Goal: Complete application form: Complete application form

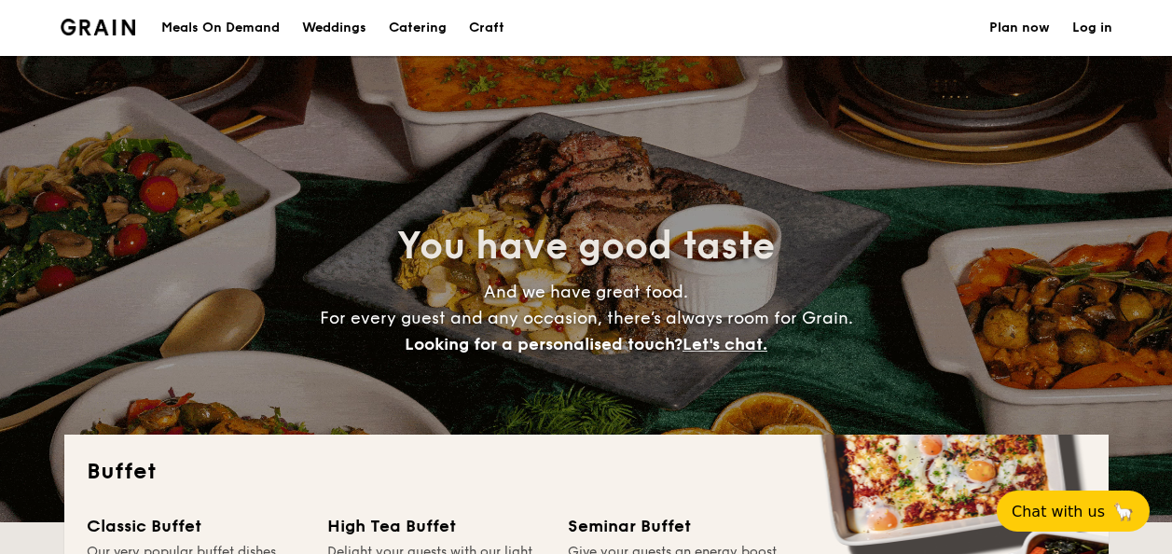
select select
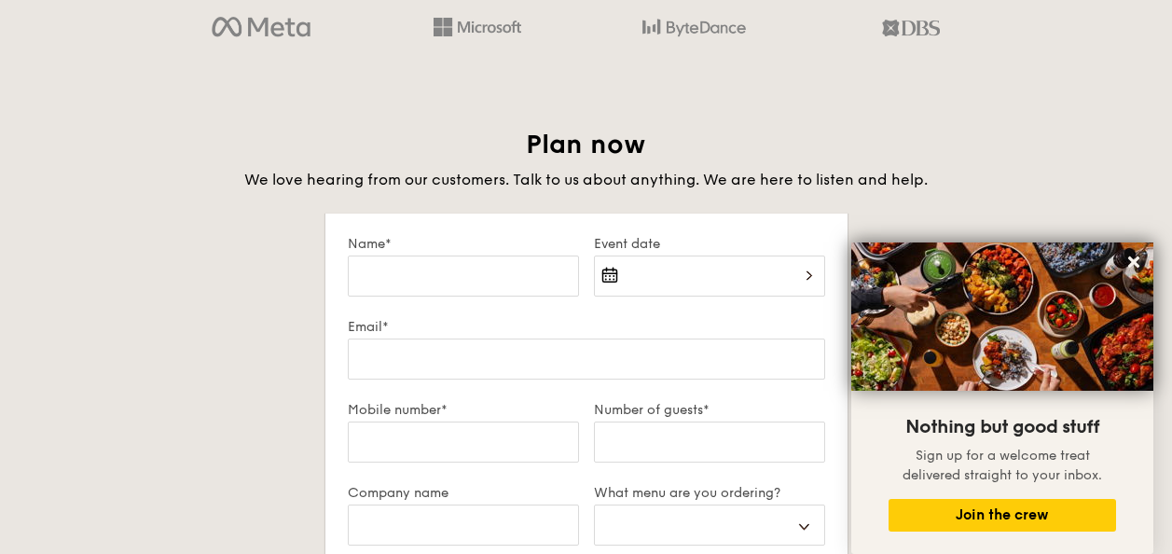
scroll to position [3144, 0]
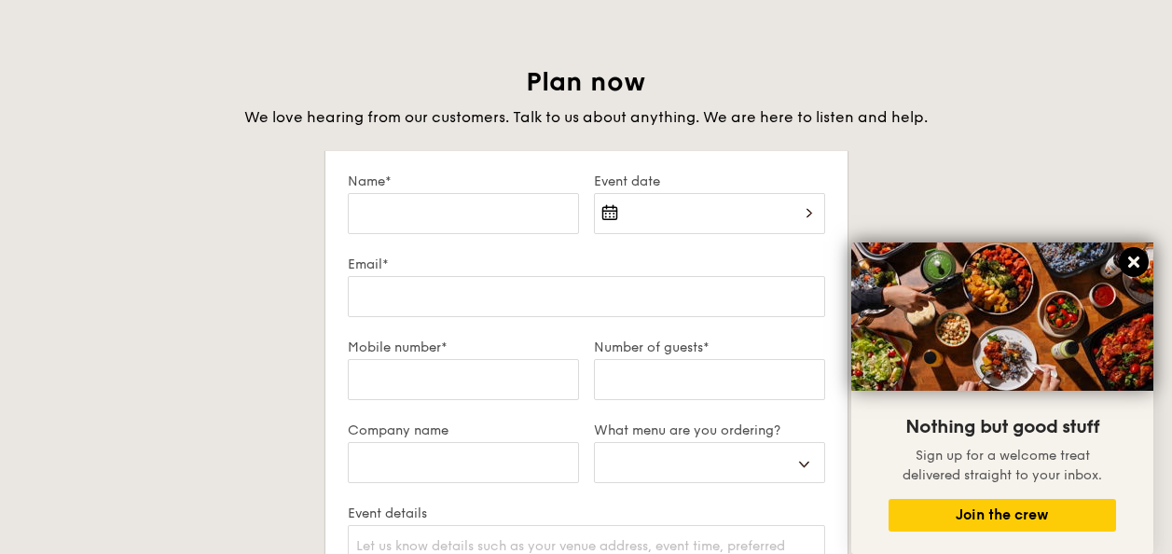
click at [1127, 256] on icon at bounding box center [1133, 262] width 17 height 17
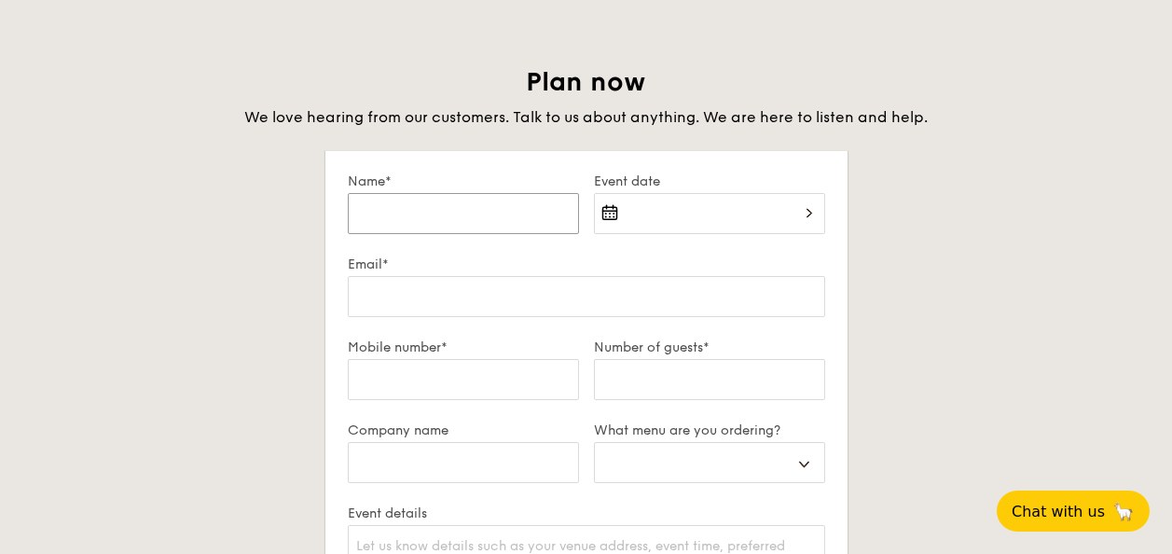
click at [427, 206] on input "Name*" at bounding box center [463, 213] width 231 height 41
type input "Z"
select select
type input "ZA"
select select
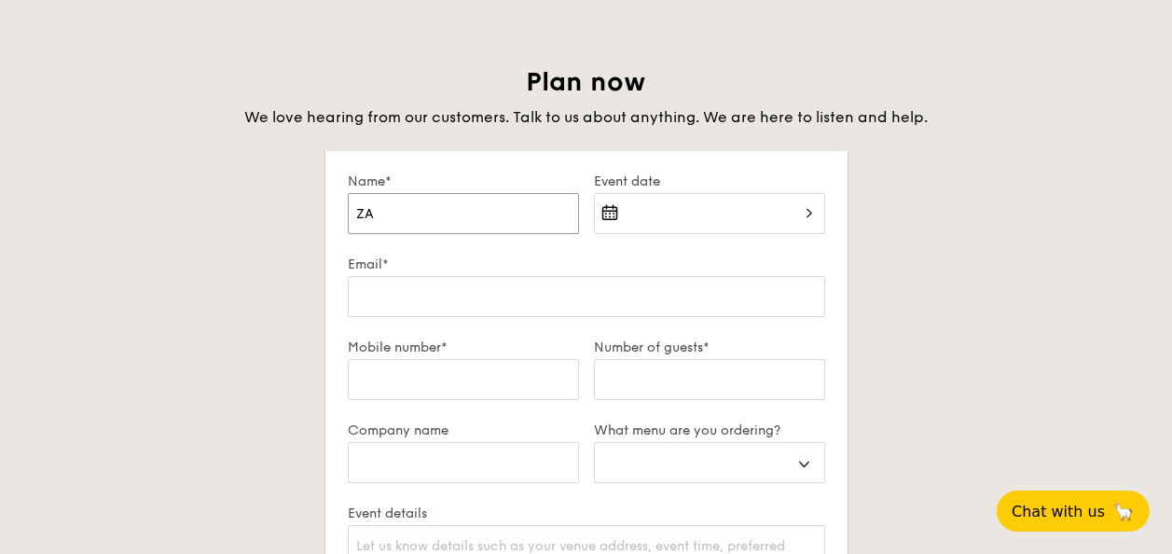
type input "ZAH"
select select
type input "ZAHE"
select select
type input "ZAHER"
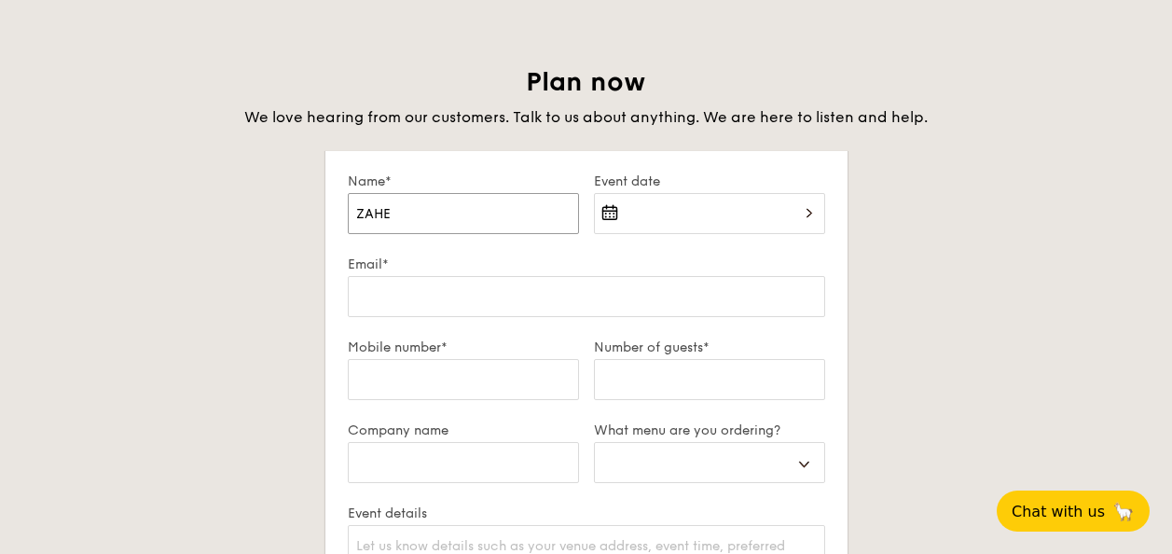
select select
type input "ZAHER"
select select
type input "ZAHER W"
select select
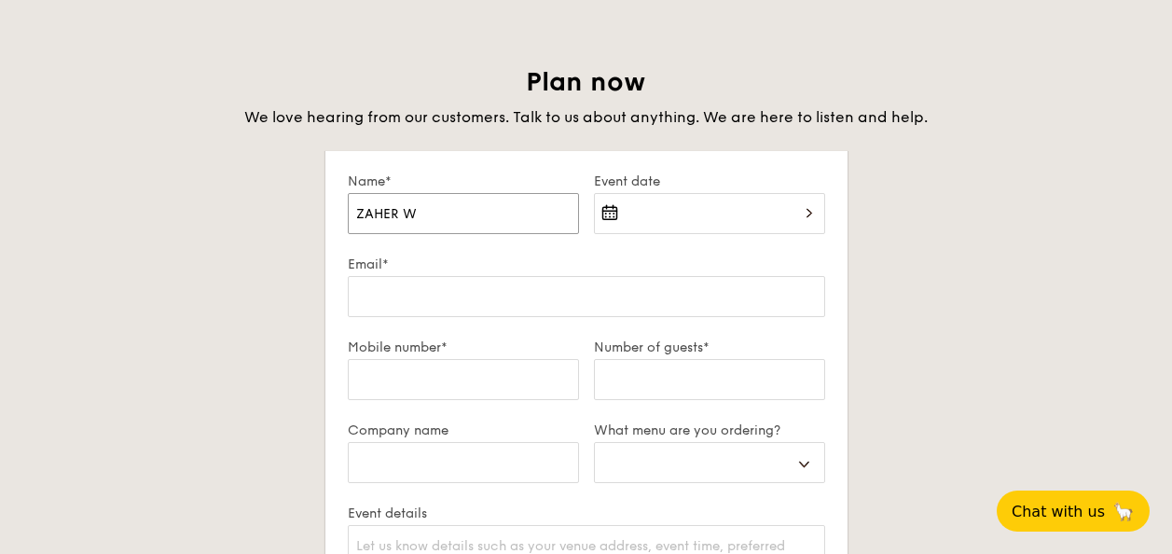
type input "ZAHER WA"
select select
type input "[PERSON_NAME]"
select select
type input "[PERSON_NAME]"
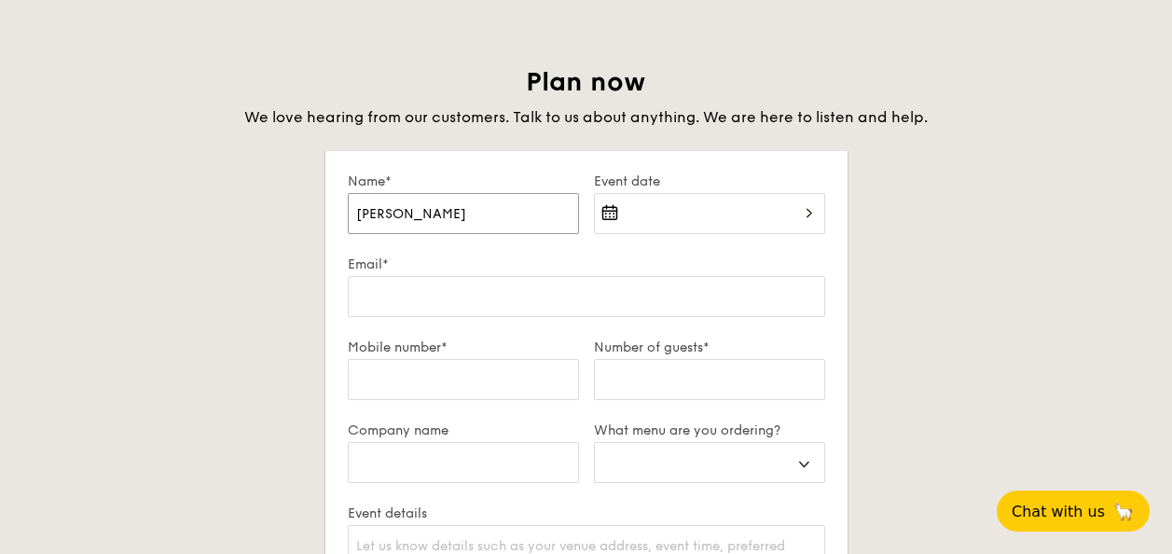
select select
type input "[PERSON_NAME]"
select select
type input "[PERSON_NAME]"
click at [812, 210] on input "Event date" at bounding box center [709, 213] width 231 height 41
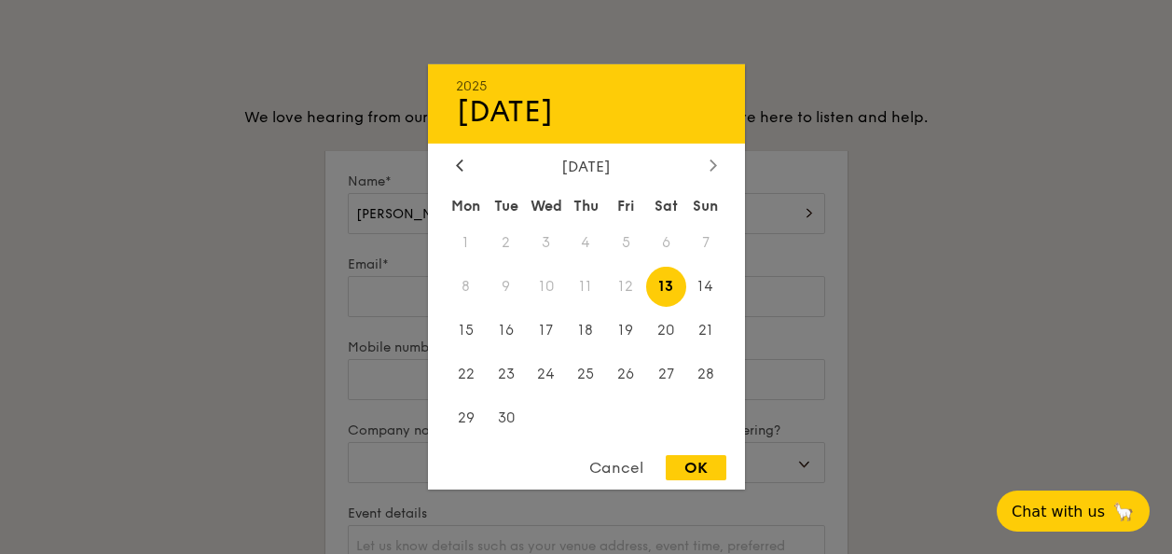
click at [713, 162] on icon at bounding box center [712, 164] width 6 height 11
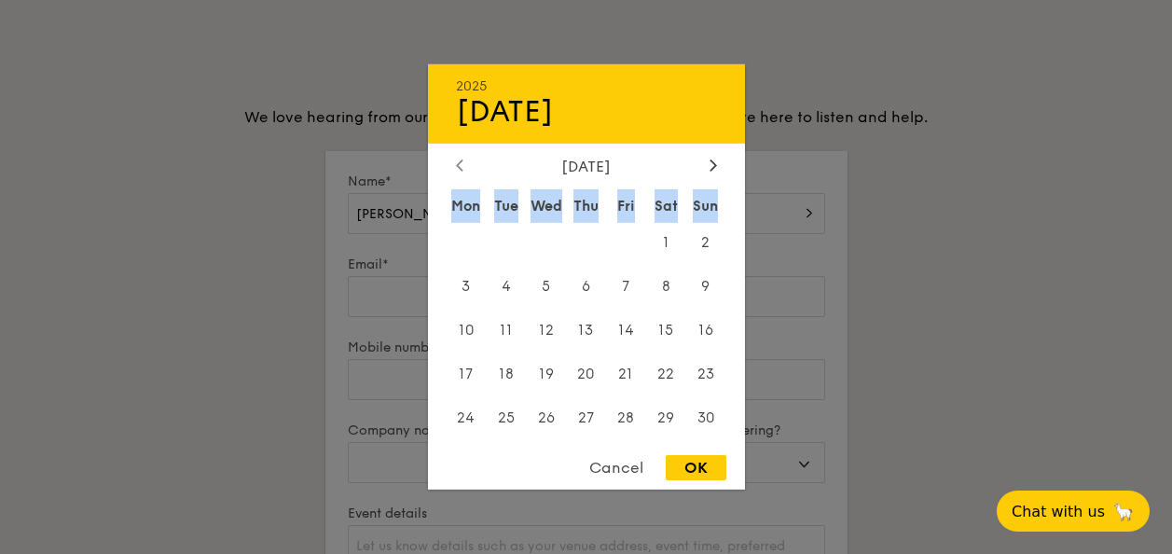
click at [456, 165] on icon at bounding box center [459, 164] width 7 height 12
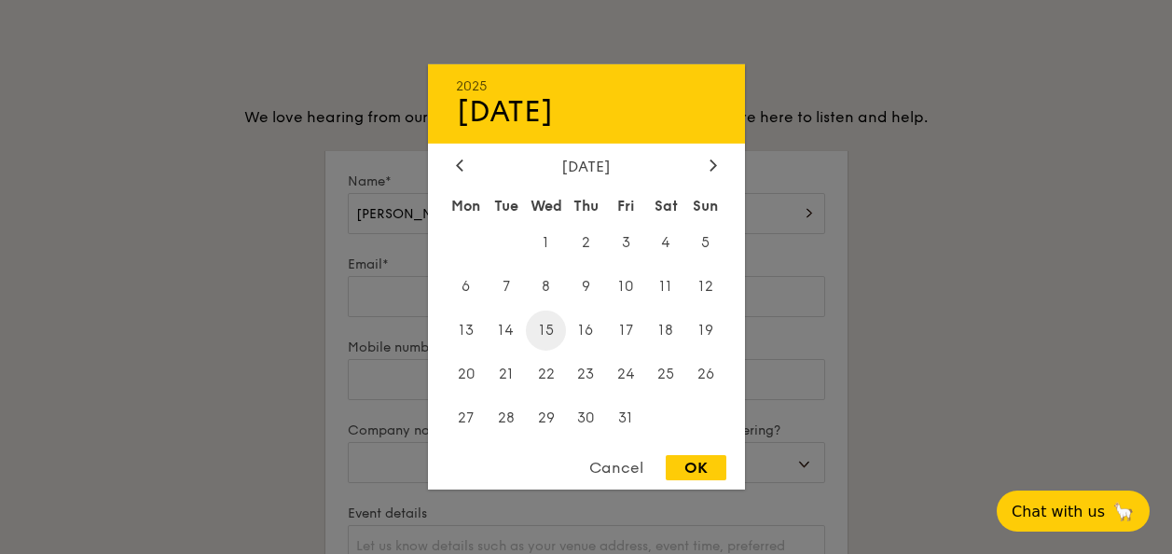
click at [549, 330] on span "15" at bounding box center [546, 330] width 40 height 40
click at [708, 470] on div "OK" at bounding box center [696, 467] width 61 height 25
type input "[DATE]"
select select
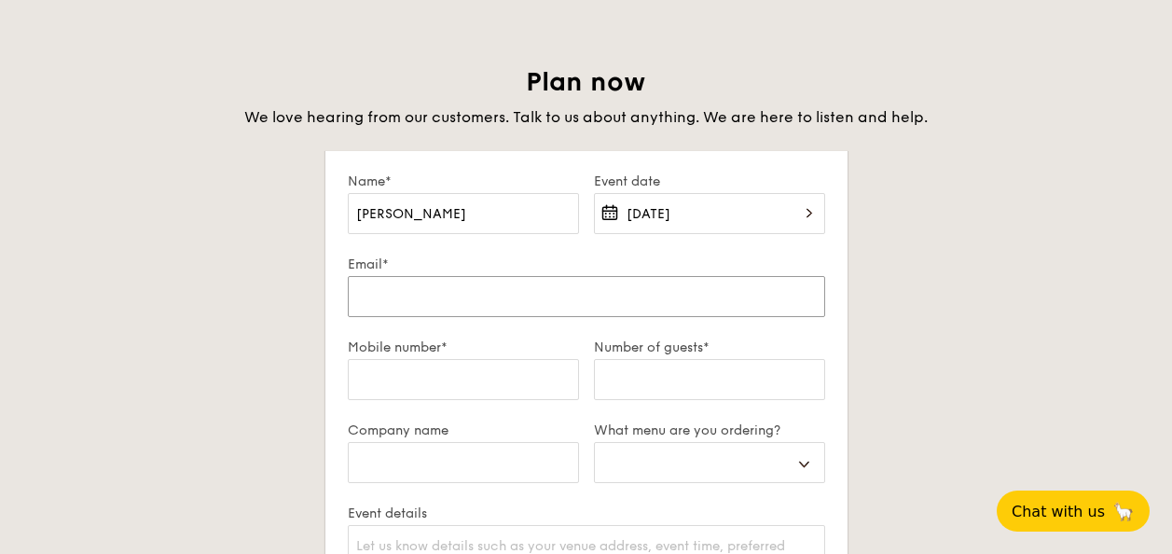
click at [455, 283] on input "Email*" at bounding box center [586, 296] width 477 height 41
type input "[EMAIL_ADDRESS][DOMAIN_NAME]"
type input "92380674"
select select
type input "GOVTECH"
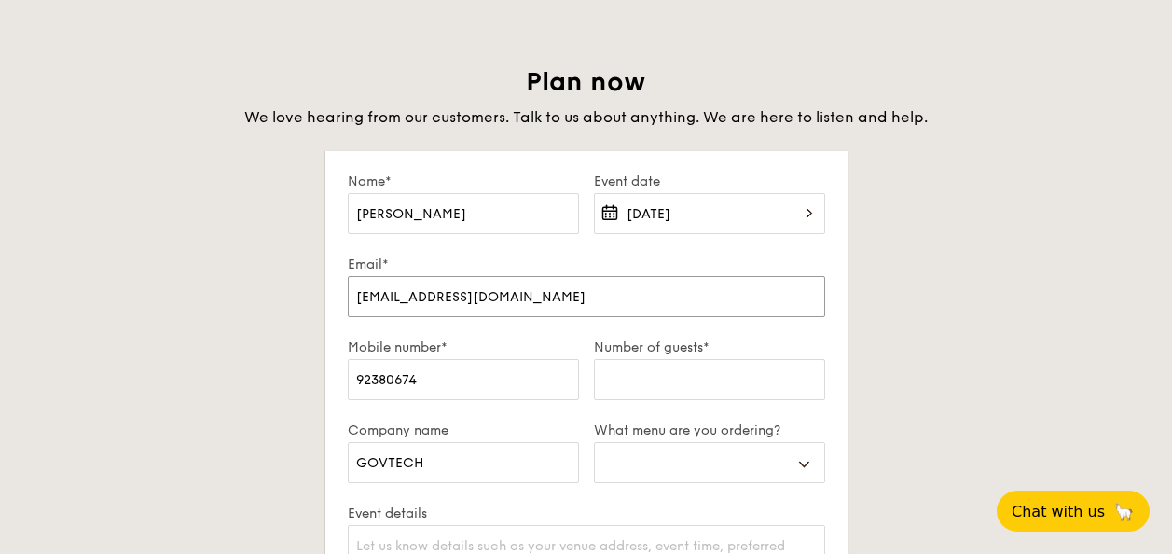
select select
click at [640, 372] on input "Number of guests*" at bounding box center [709, 379] width 231 height 41
type input "3"
select select
type input "30"
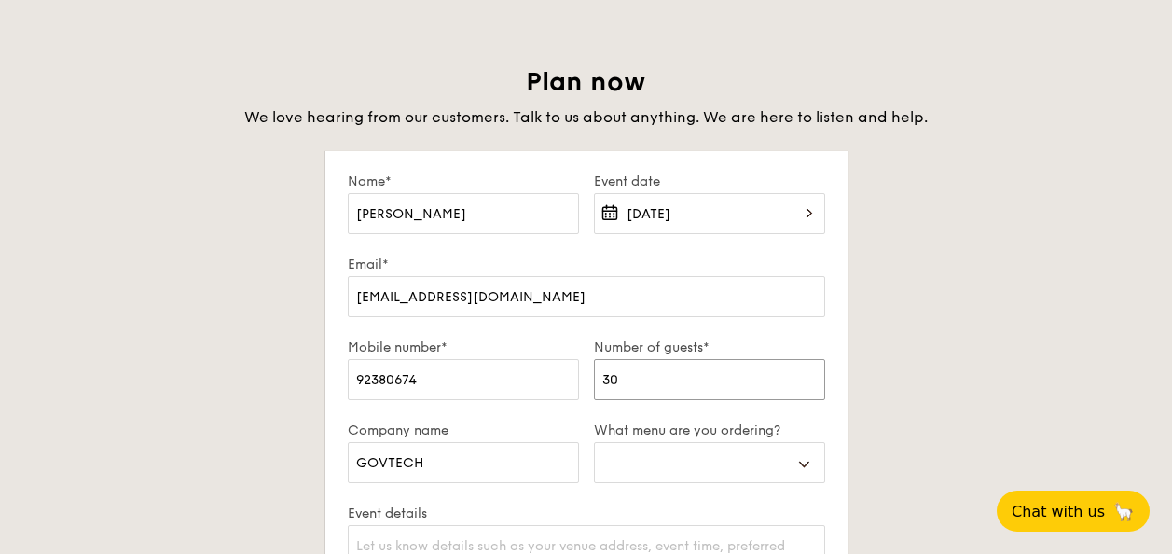
select select
type input "30"
select select "buffet"
click at [925, 328] on div "Plan now We love hearing from our customers. Talk to us about anything. We are …" at bounding box center [586, 497] width 1044 height 865
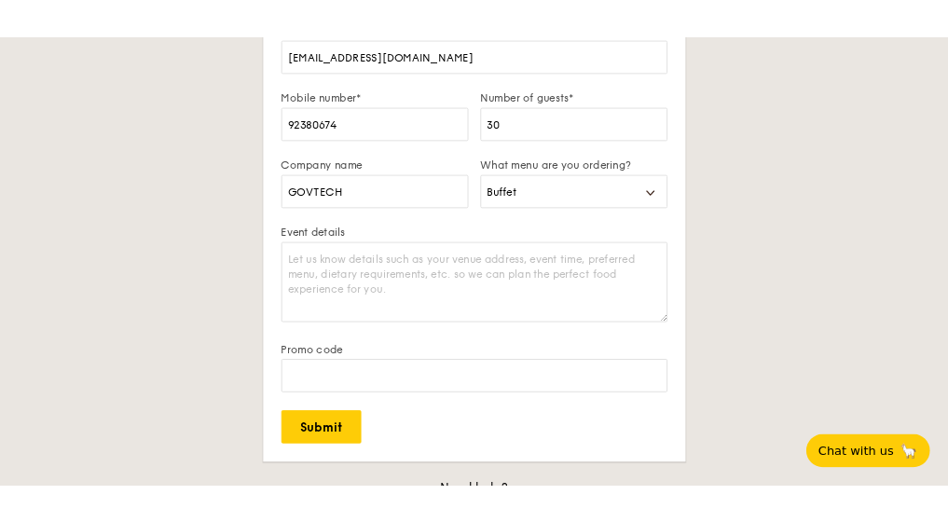
scroll to position [3399, 0]
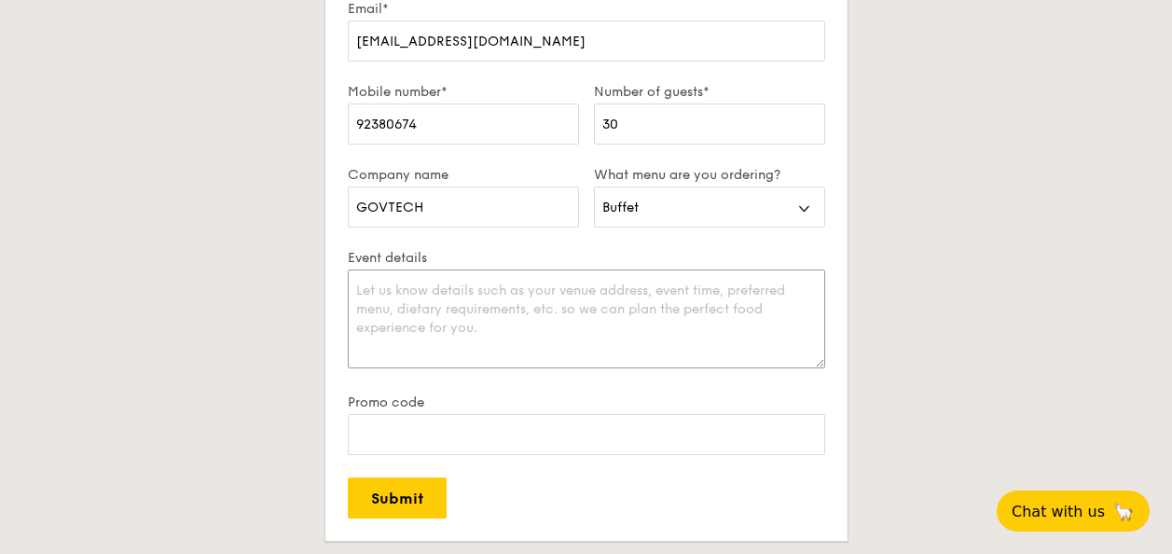
click at [549, 299] on textarea "Event details" at bounding box center [586, 318] width 477 height 99
type textarea "i"
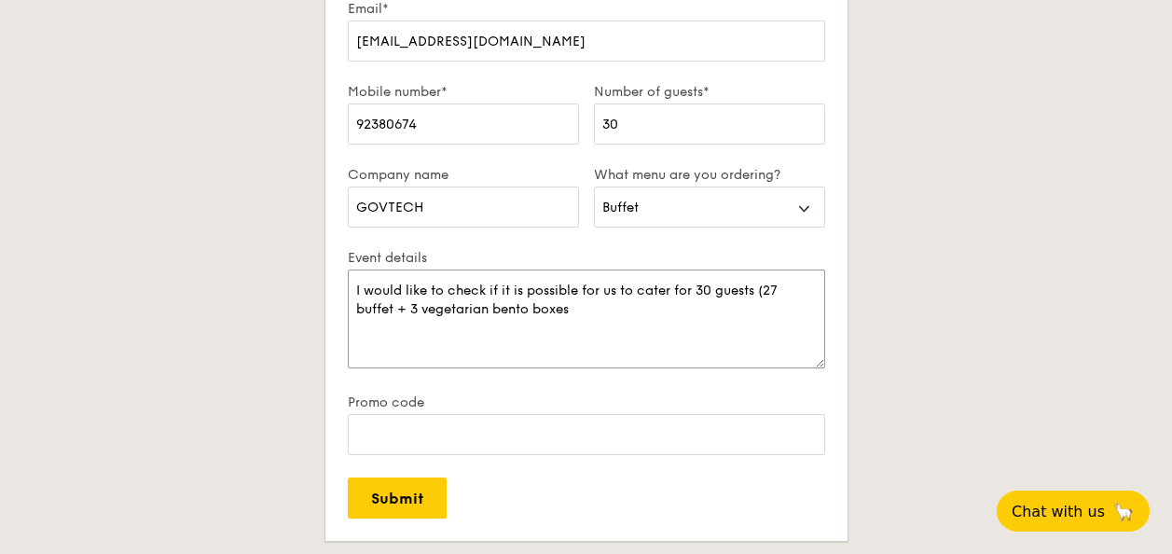
click at [576, 322] on textarea "I would like to check if it is possible for us to cater for 30 guests (27 buffe…" at bounding box center [586, 318] width 477 height 99
click at [587, 317] on textarea "I would like to check if it is possible for us to cater for 30 guests (27 buffe…" at bounding box center [586, 318] width 477 height 99
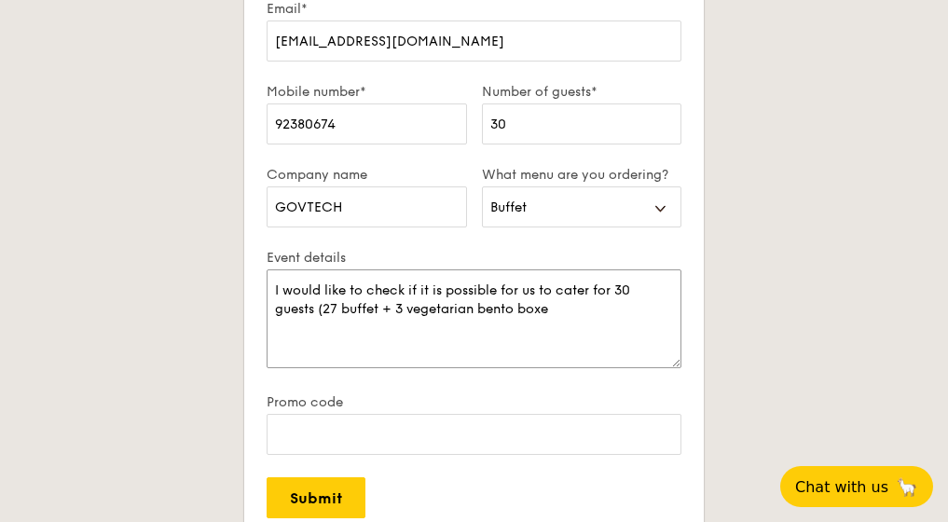
click at [314, 306] on textarea "I would like to check if it is possible for us to cater for 30 guests (27 buffe…" at bounding box center [474, 318] width 415 height 99
click at [565, 302] on textarea "I would like to check if it is possible for us to cater for 30 guests (27 buffe…" at bounding box center [474, 318] width 415 height 99
click at [584, 285] on textarea "I would like to check if it is possible for us to cater for 30 guests (27 buffe…" at bounding box center [474, 318] width 415 height 99
click at [565, 311] on textarea "I would like to check if it is possible for us to cater the PREMIUM Grain Buffe…" at bounding box center [474, 318] width 415 height 99
click at [330, 328] on textarea "I would like to check if it is possible for us to cater the PREMIUM Grain Buffe…" at bounding box center [474, 318] width 415 height 99
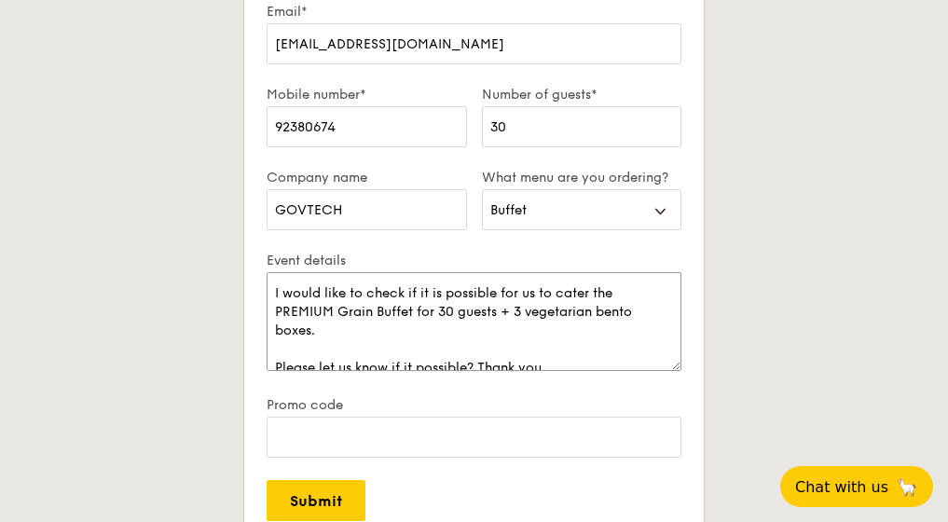
scroll to position [3403, 0]
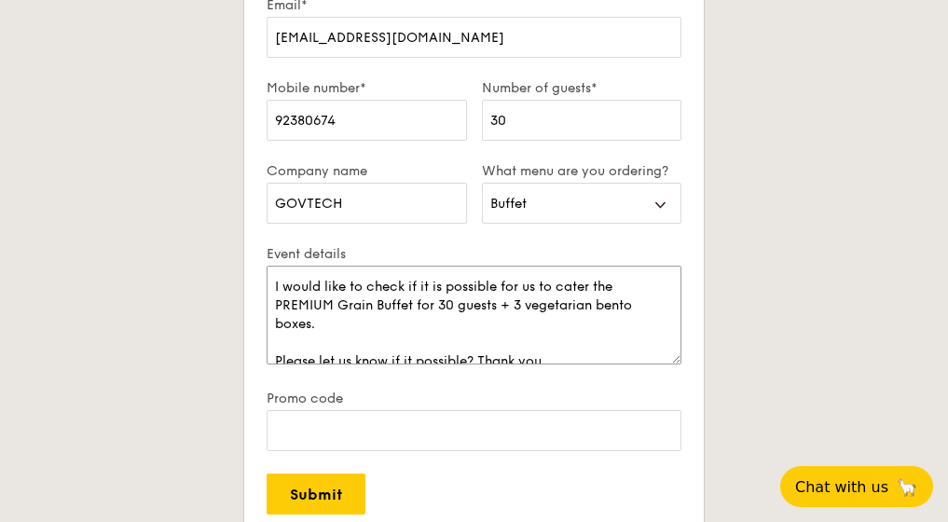
click at [379, 324] on textarea "I would like to check if it is possible for us to cater the PREMIUM Grain Buffe…" at bounding box center [474, 315] width 415 height 99
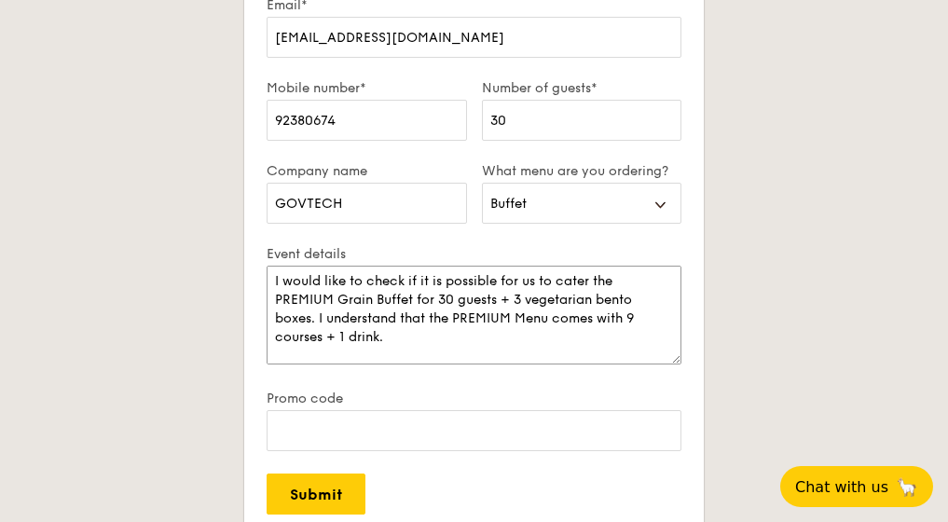
scroll to position [24, 0]
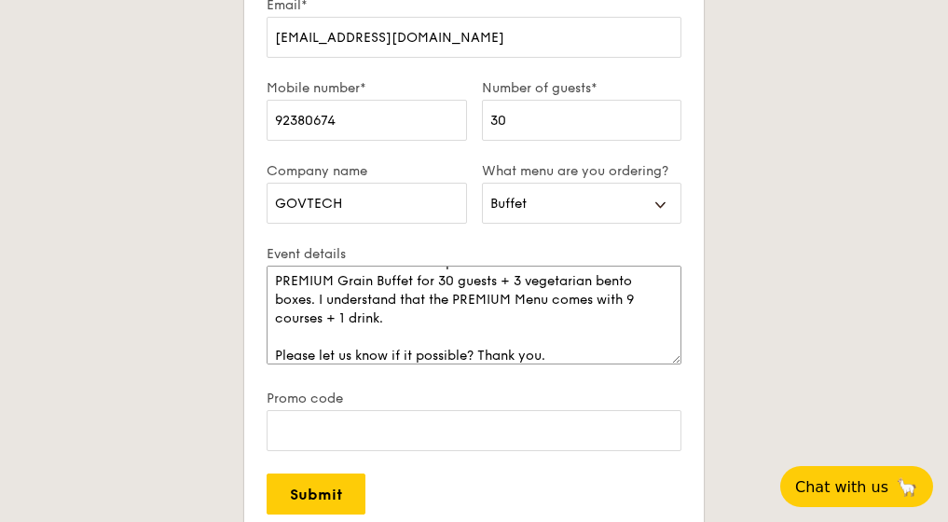
click at [477, 352] on textarea "I would like to check if it is possible for us to cater the PREMIUM Grain Buffe…" at bounding box center [474, 315] width 415 height 99
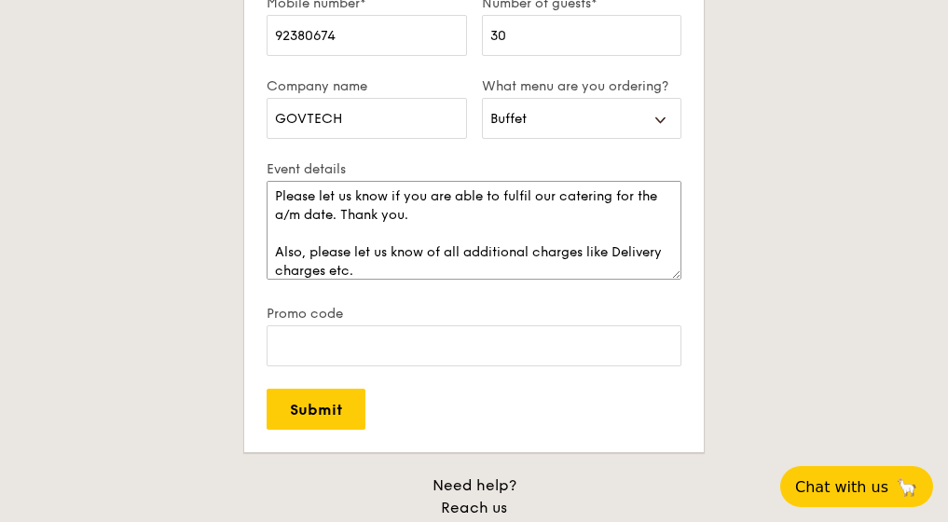
scroll to position [3493, 0]
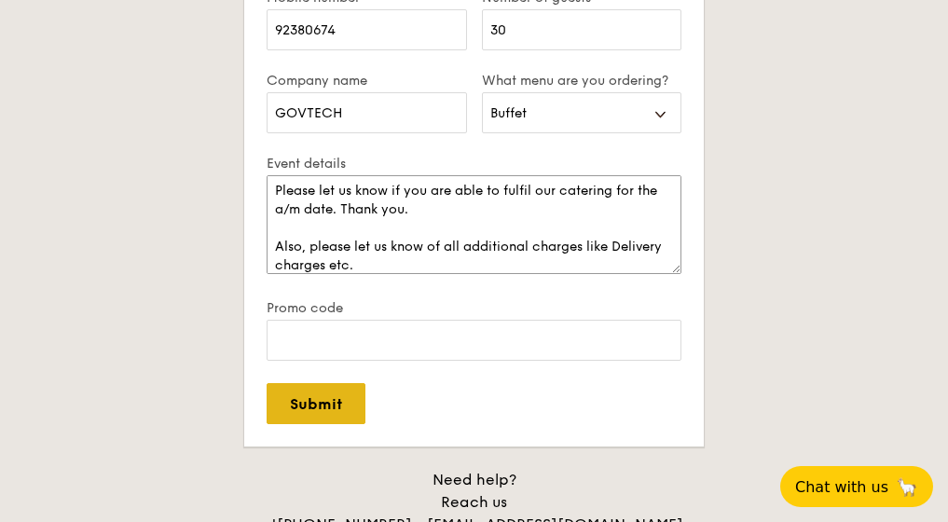
type textarea "I would like to check if it is possible for us to cater the PREMIUM Grain Buffe…"
click at [303, 400] on input "Submit" at bounding box center [316, 403] width 99 height 41
select select
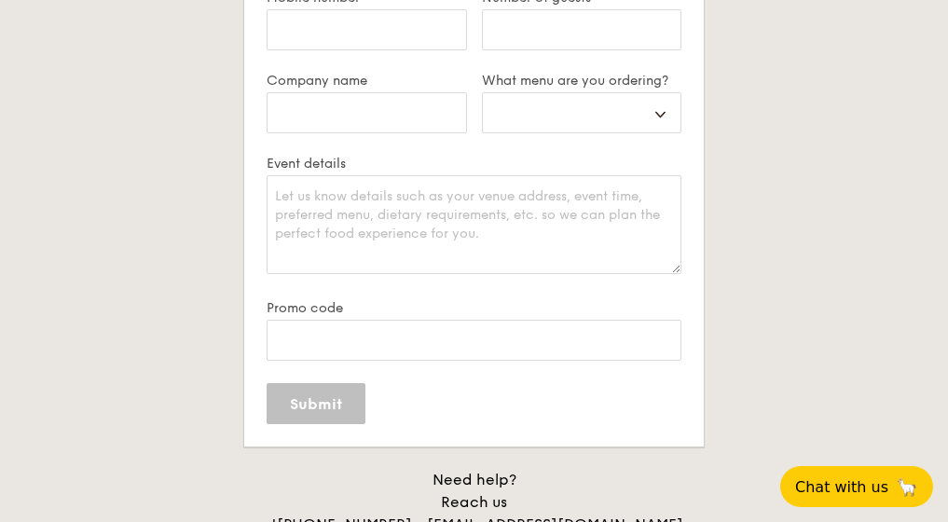
scroll to position [0, 0]
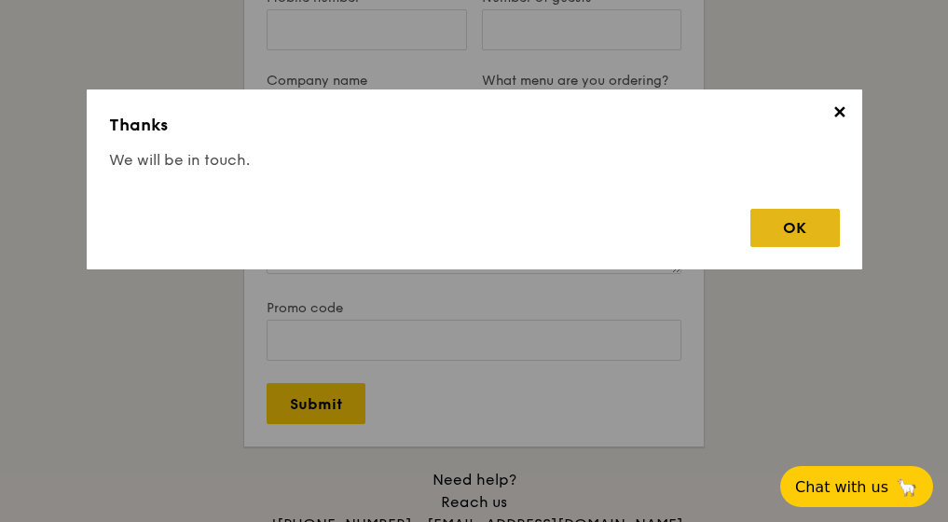
click at [783, 225] on div "OK" at bounding box center [794, 228] width 89 height 38
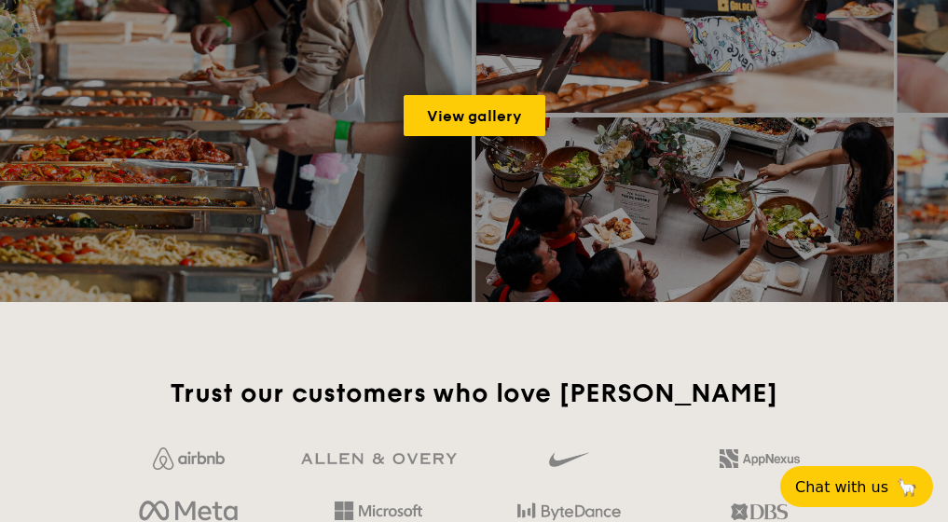
scroll to position [2585, 0]
